Goal: Find specific page/section: Find specific page/section

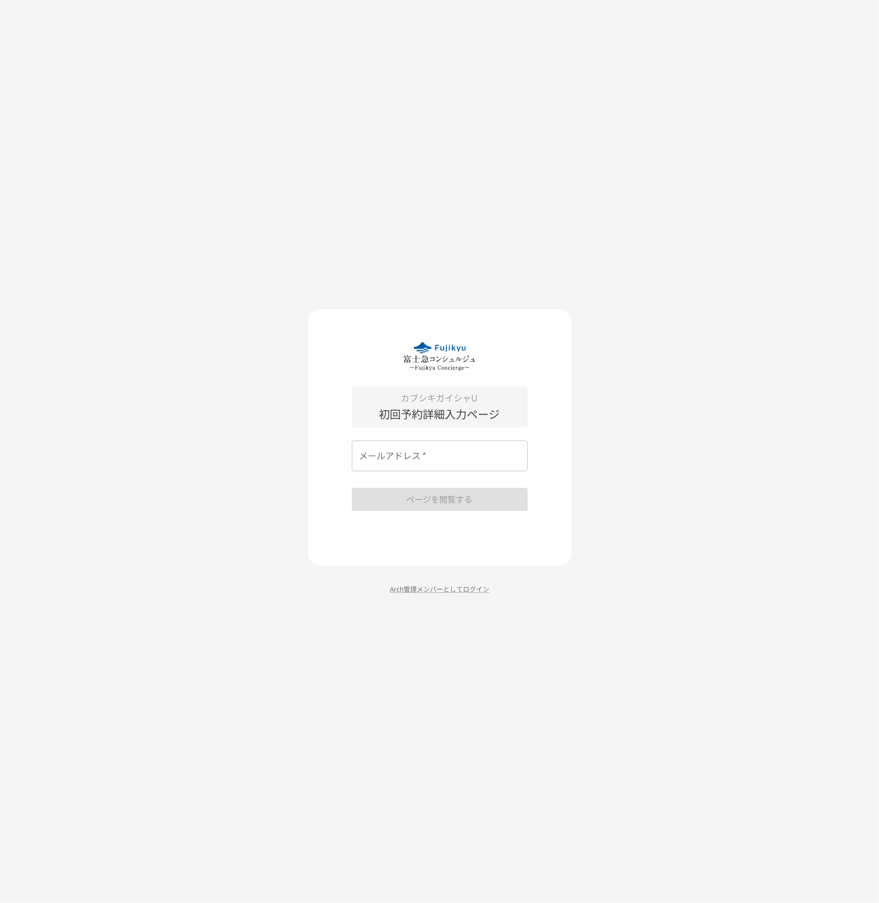
click at [436, 454] on input "メールアドレス   *" at bounding box center [440, 455] width 176 height 31
paste input "**********"
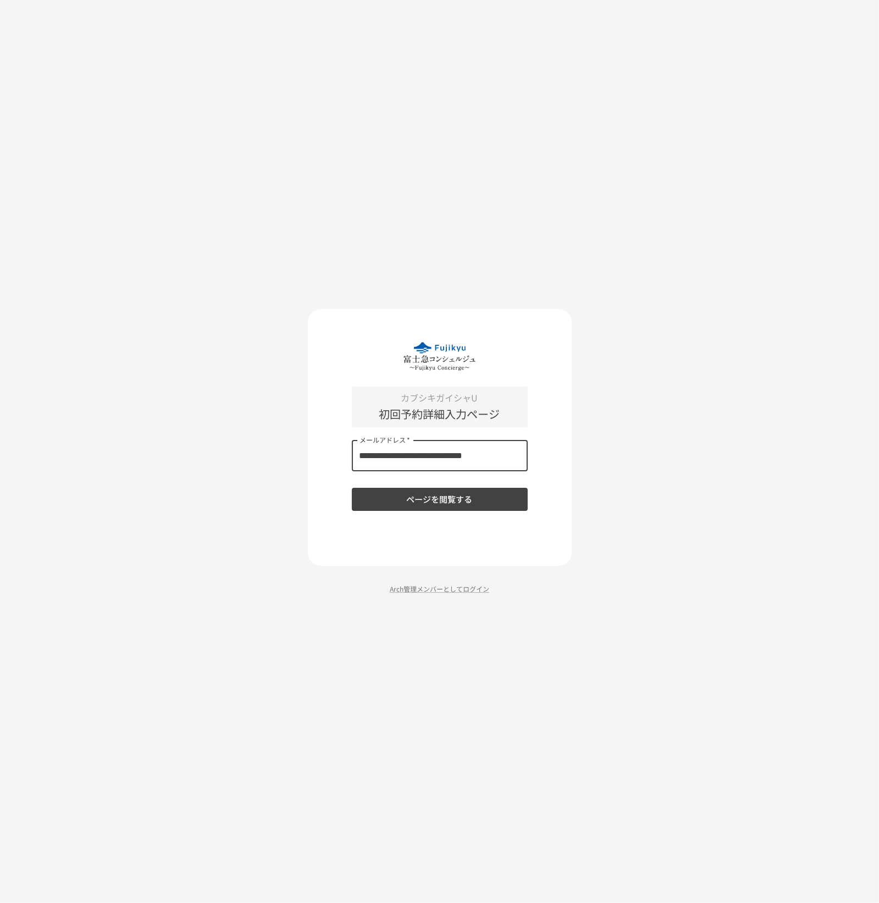
type input "**********"
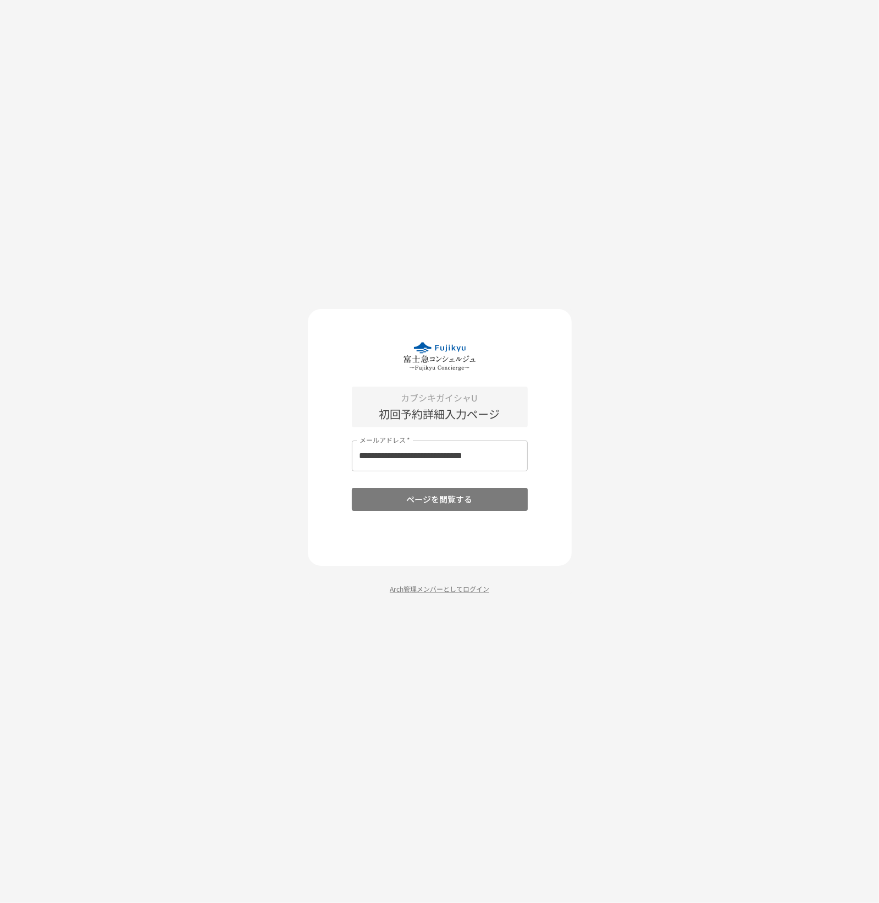
click at [435, 501] on button "ページを閲覧する" at bounding box center [440, 499] width 176 height 23
